Goal: Information Seeking & Learning: Learn about a topic

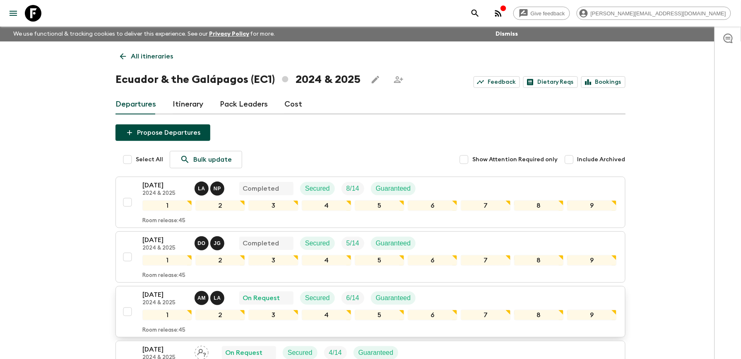
click at [171, 293] on p "[DATE]" at bounding box center [165, 294] width 46 height 10
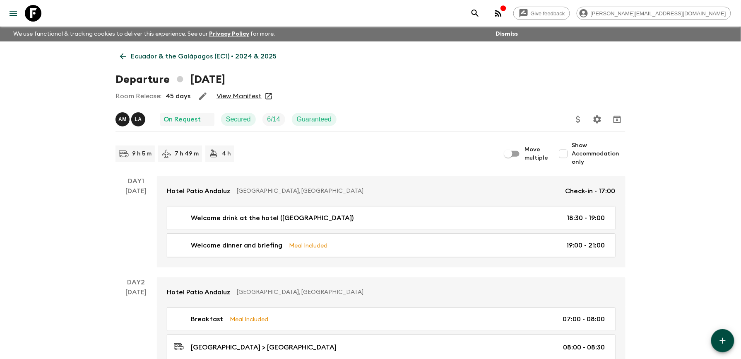
click at [234, 96] on link "View Manifest" at bounding box center [239, 96] width 45 height 8
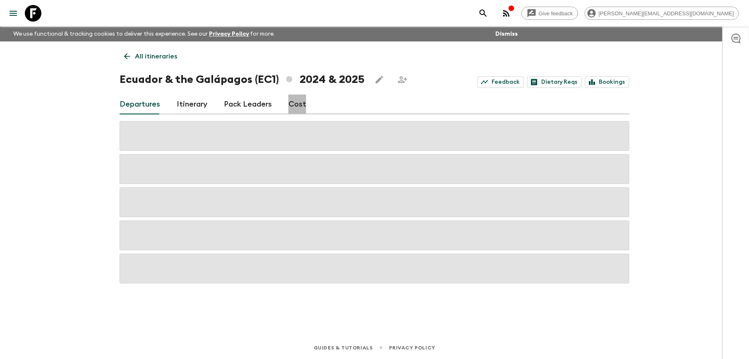
click at [300, 103] on link "Cost" at bounding box center [298, 104] width 18 height 20
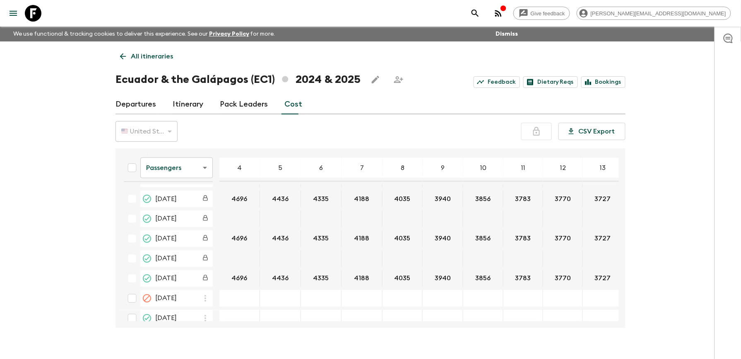
scroll to position [1636, 0]
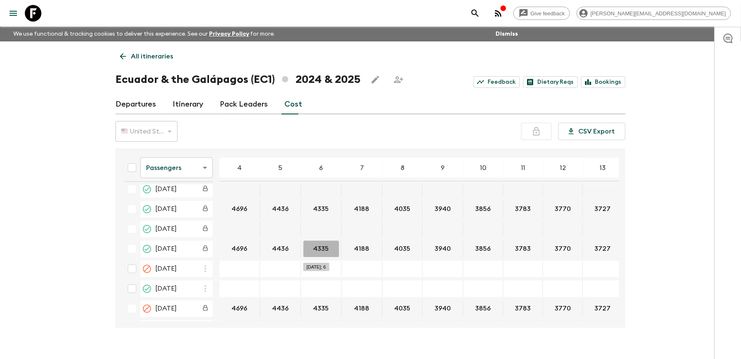
click at [321, 257] on button "4335" at bounding box center [322, 249] width 36 height 17
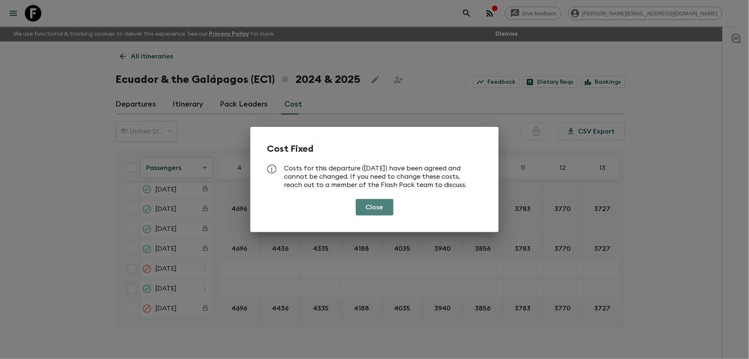
click at [383, 210] on button "Close" at bounding box center [375, 207] width 38 height 17
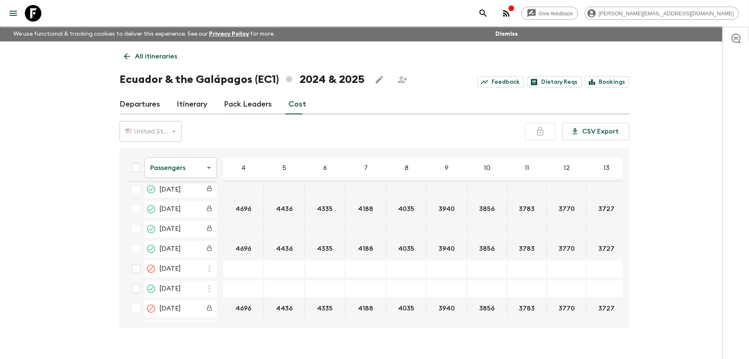
click at [200, 169] on body "Give feedback [PERSON_NAME][EMAIL_ADDRESS][DOMAIN_NAME] We use functional & tra…" at bounding box center [374, 186] width 749 height 373
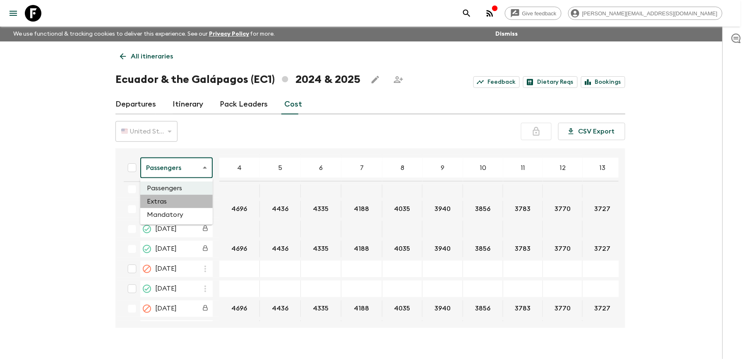
click at [194, 199] on li "Extras" at bounding box center [176, 201] width 72 height 13
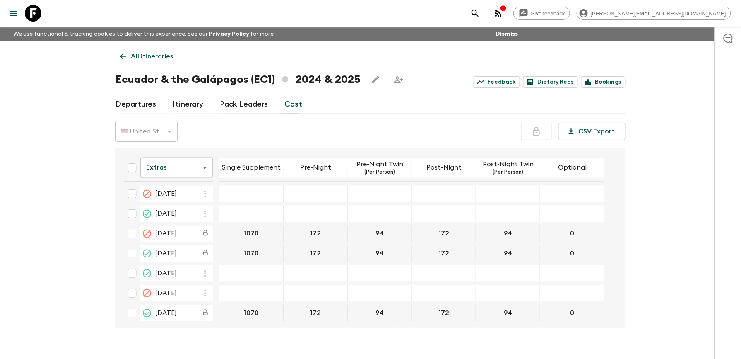
scroll to position [1656, 0]
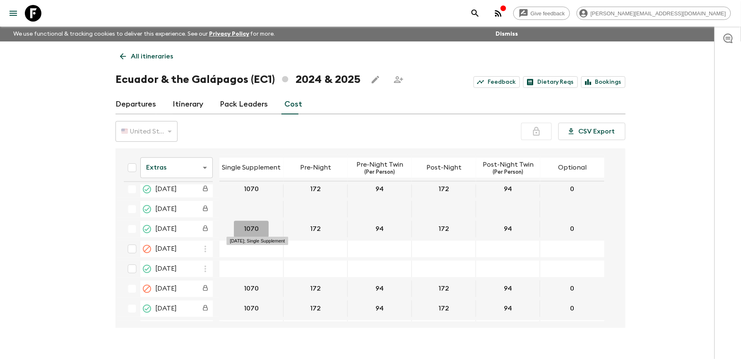
click at [262, 231] on button "1070" at bounding box center [251, 229] width 35 height 17
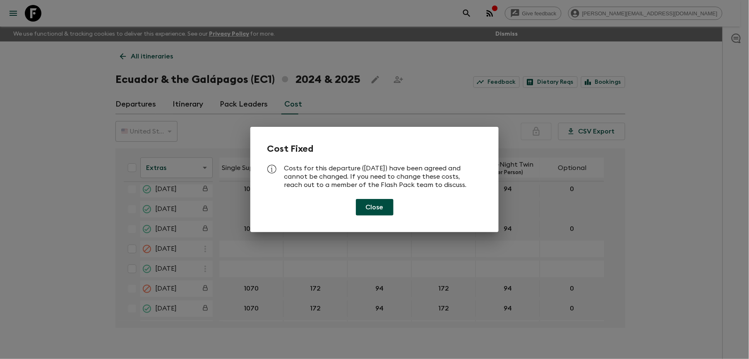
click at [380, 214] on button "Close" at bounding box center [375, 207] width 38 height 17
